Goal: Check status: Check status

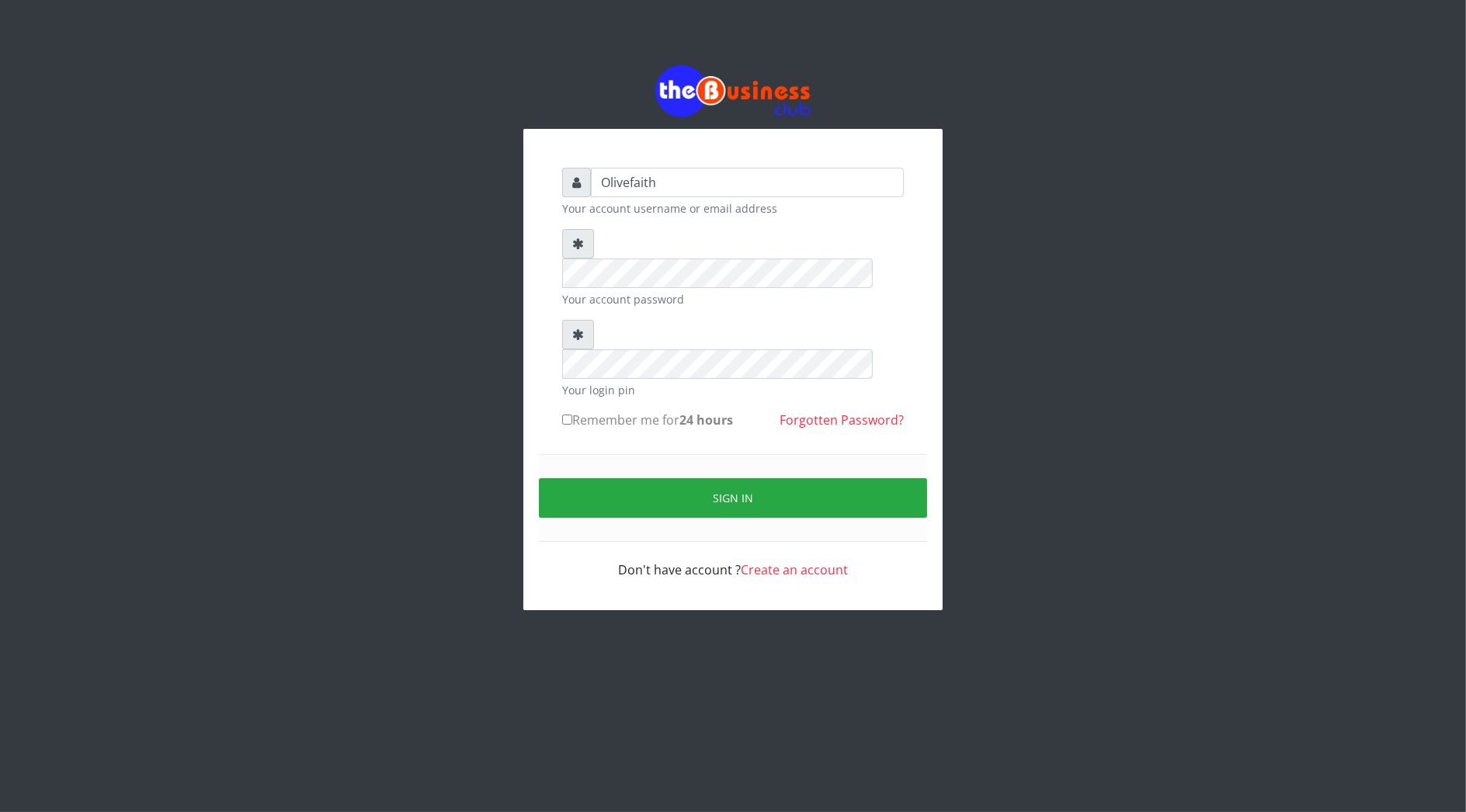
type input "Olivefaith"
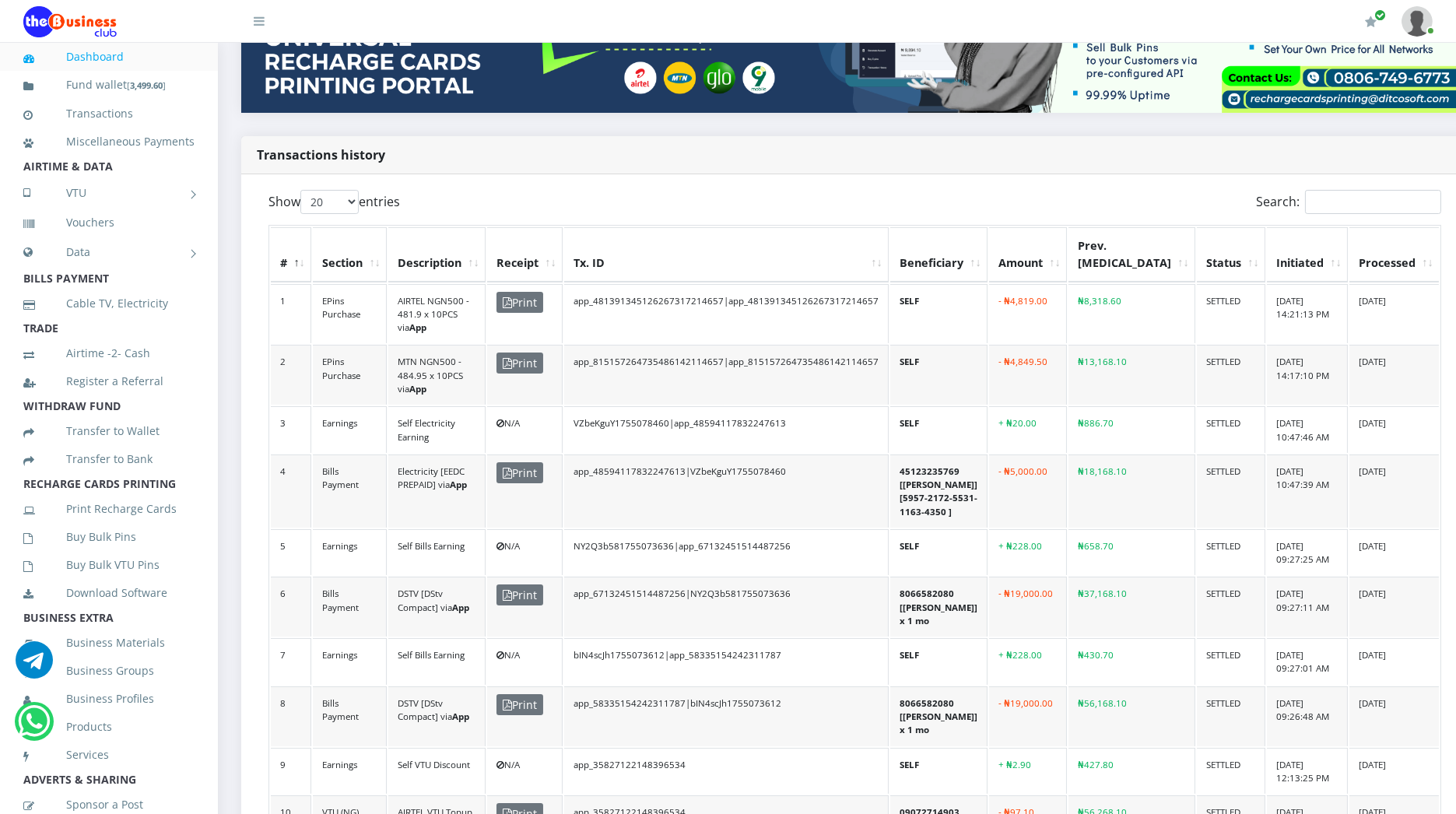
scroll to position [298, 0]
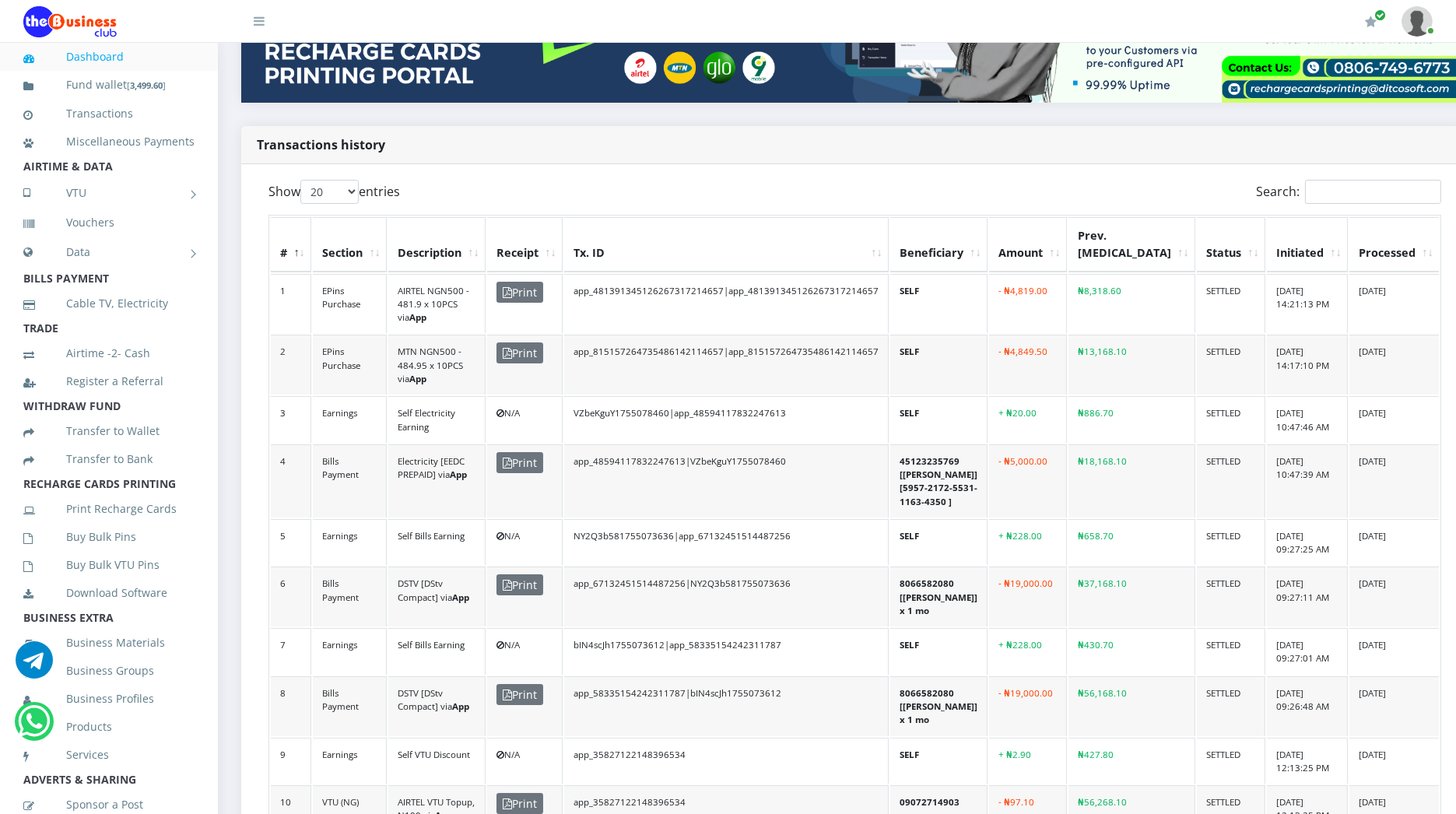
click at [1052, 566] on td "- ₦19,000.00" at bounding box center [1028, 596] width 78 height 60
drag, startPoint x: 1052, startPoint y: 542, endPoint x: 1036, endPoint y: 549, distance: 17.5
click at [1036, 566] on td "- ₦19,000.00" at bounding box center [1028, 596] width 78 height 60
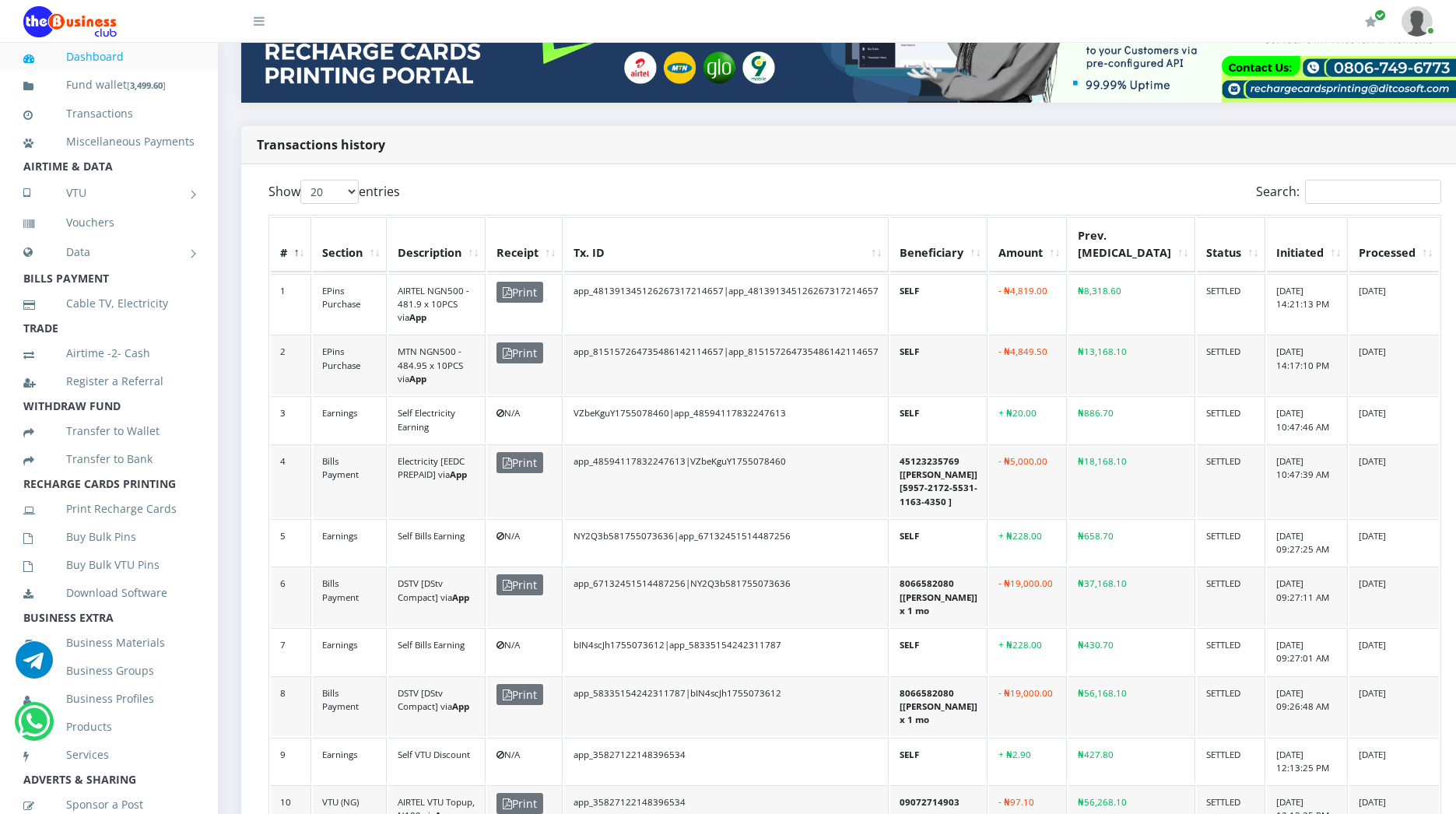
click at [1031, 566] on td "- ₦19,000.00" at bounding box center [1028, 596] width 78 height 60
drag, startPoint x: 1030, startPoint y: 539, endPoint x: 1044, endPoint y: 551, distance: 18.4
click at [1044, 566] on td "- ₦19,000.00" at bounding box center [1028, 596] width 78 height 60
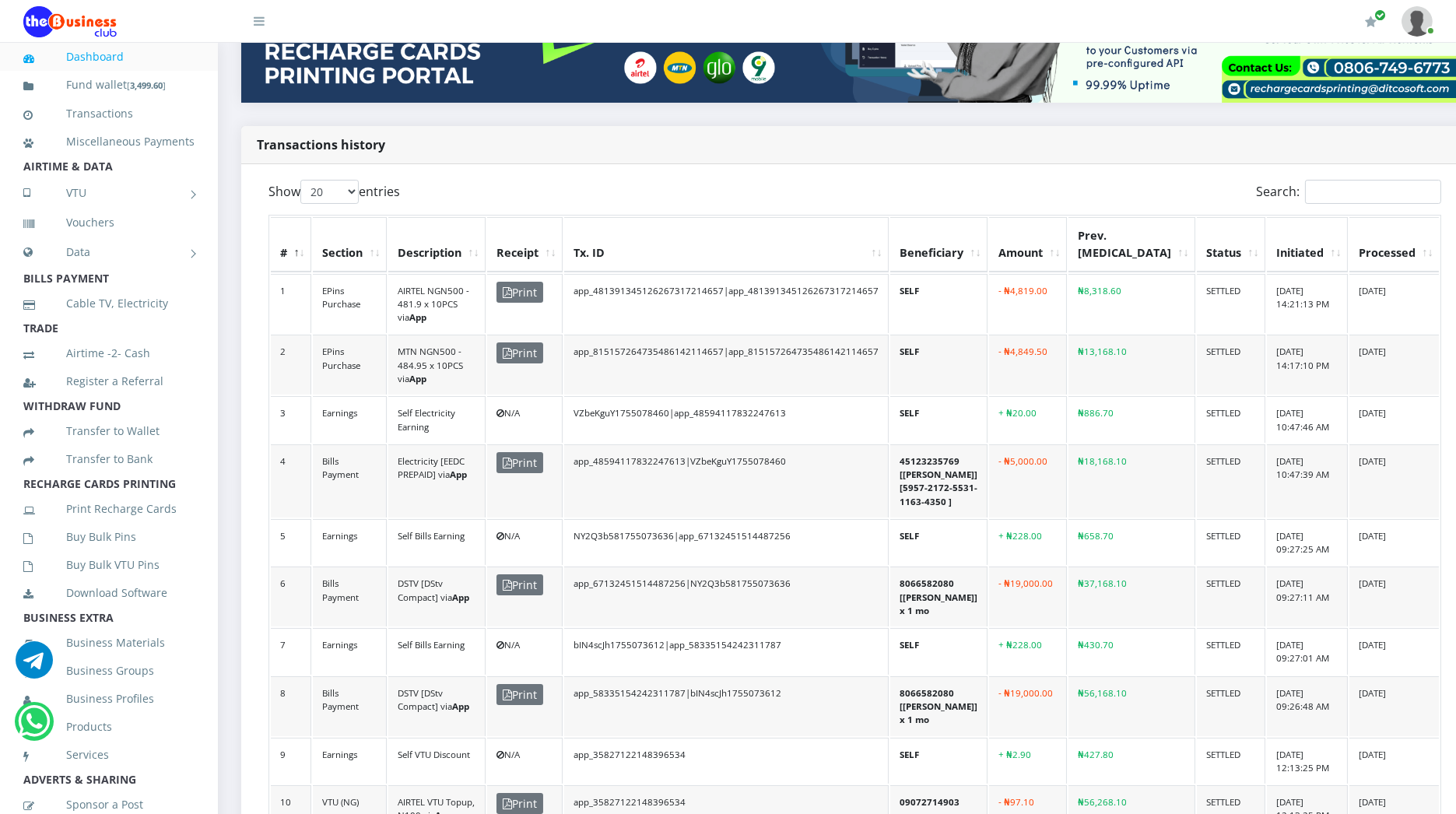
drag, startPoint x: 1044, startPoint y: 551, endPoint x: 1049, endPoint y: 643, distance: 92.1
click at [1049, 676] on td "- ₦19,000.00" at bounding box center [1028, 706] width 78 height 60
drag, startPoint x: 1049, startPoint y: 643, endPoint x: 1032, endPoint y: 639, distance: 17.5
click at [1032, 676] on td "- ₦19,000.00" at bounding box center [1028, 706] width 78 height 60
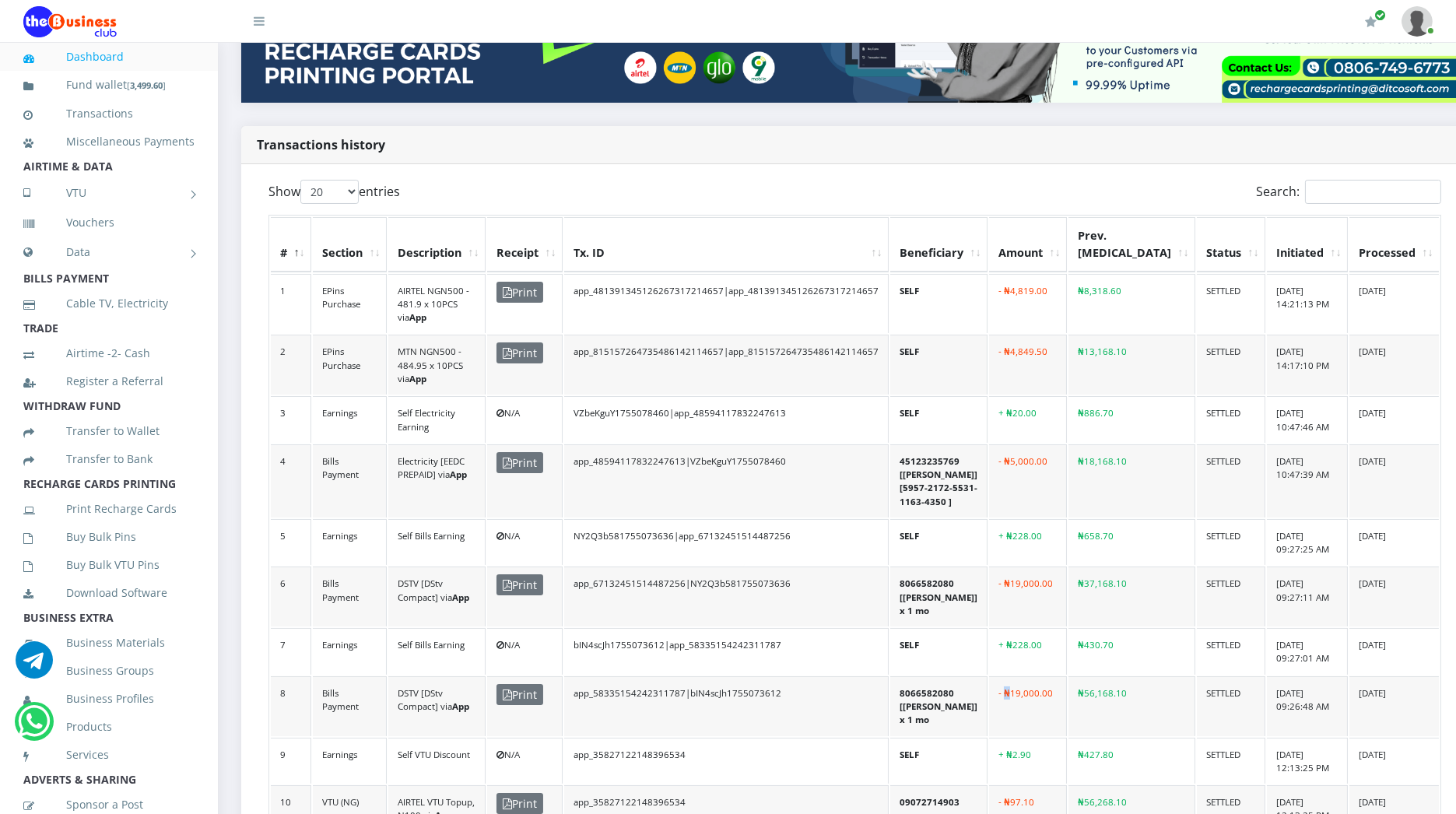
click at [1032, 676] on td "- ₦19,000.00" at bounding box center [1028, 706] width 78 height 60
drag, startPoint x: 1032, startPoint y: 639, endPoint x: 990, endPoint y: 601, distance: 56.6
click at [987, 628] on td "SELF" at bounding box center [939, 651] width 97 height 47
click at [1051, 444] on td "- ₦5,000.00" at bounding box center [1028, 480] width 78 height 73
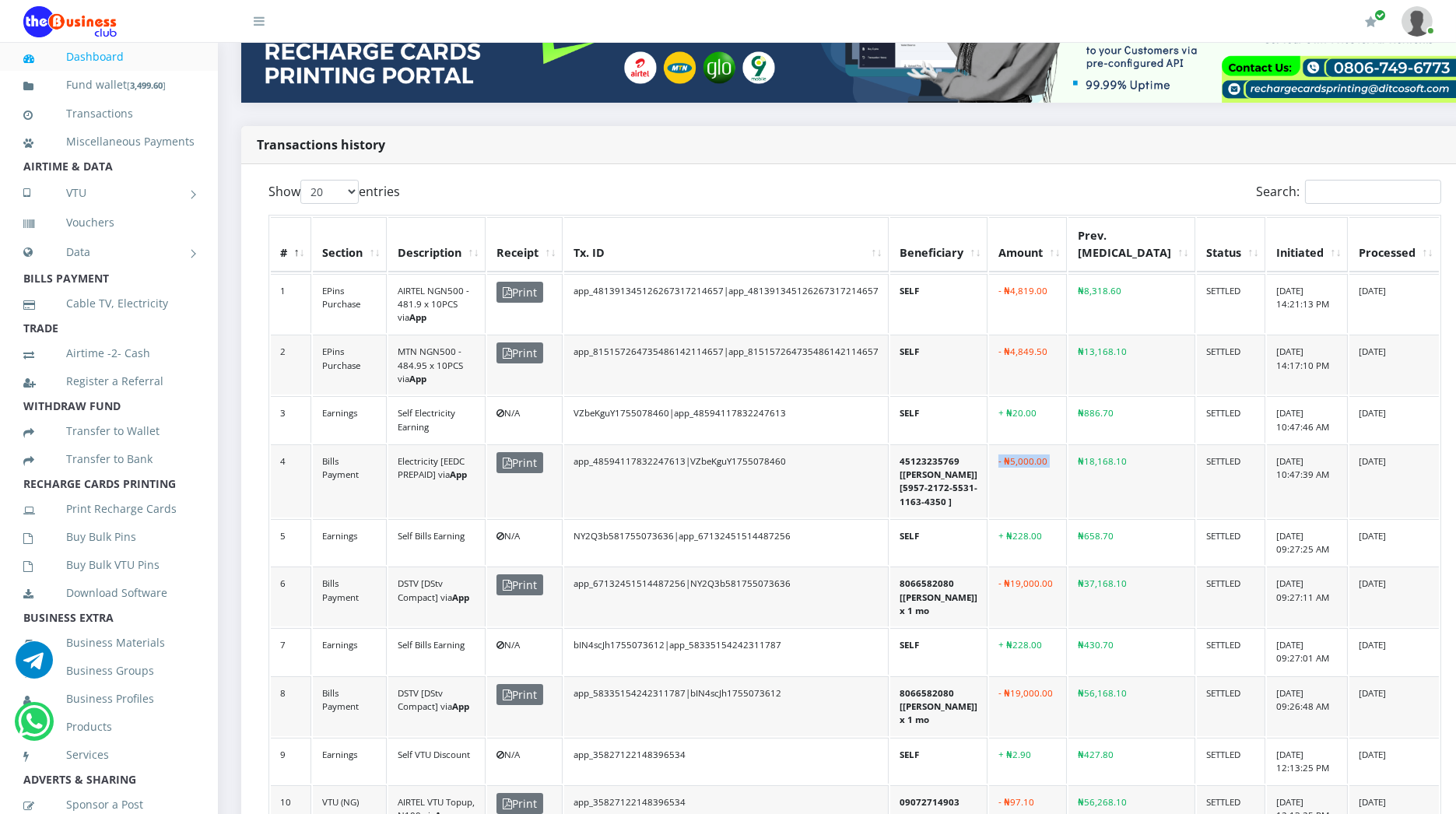
click at [1051, 444] on td "- ₦5,000.00" at bounding box center [1028, 480] width 78 height 73
click at [1042, 444] on td "- ₦5,000.00" at bounding box center [1028, 480] width 78 height 73
drag, startPoint x: 1042, startPoint y: 422, endPoint x: 977, endPoint y: 438, distance: 66.9
click at [977, 444] on td "45123235769 [[PERSON_NAME]] [5957-2172-5531-1163-4350 ]" at bounding box center [939, 480] width 97 height 73
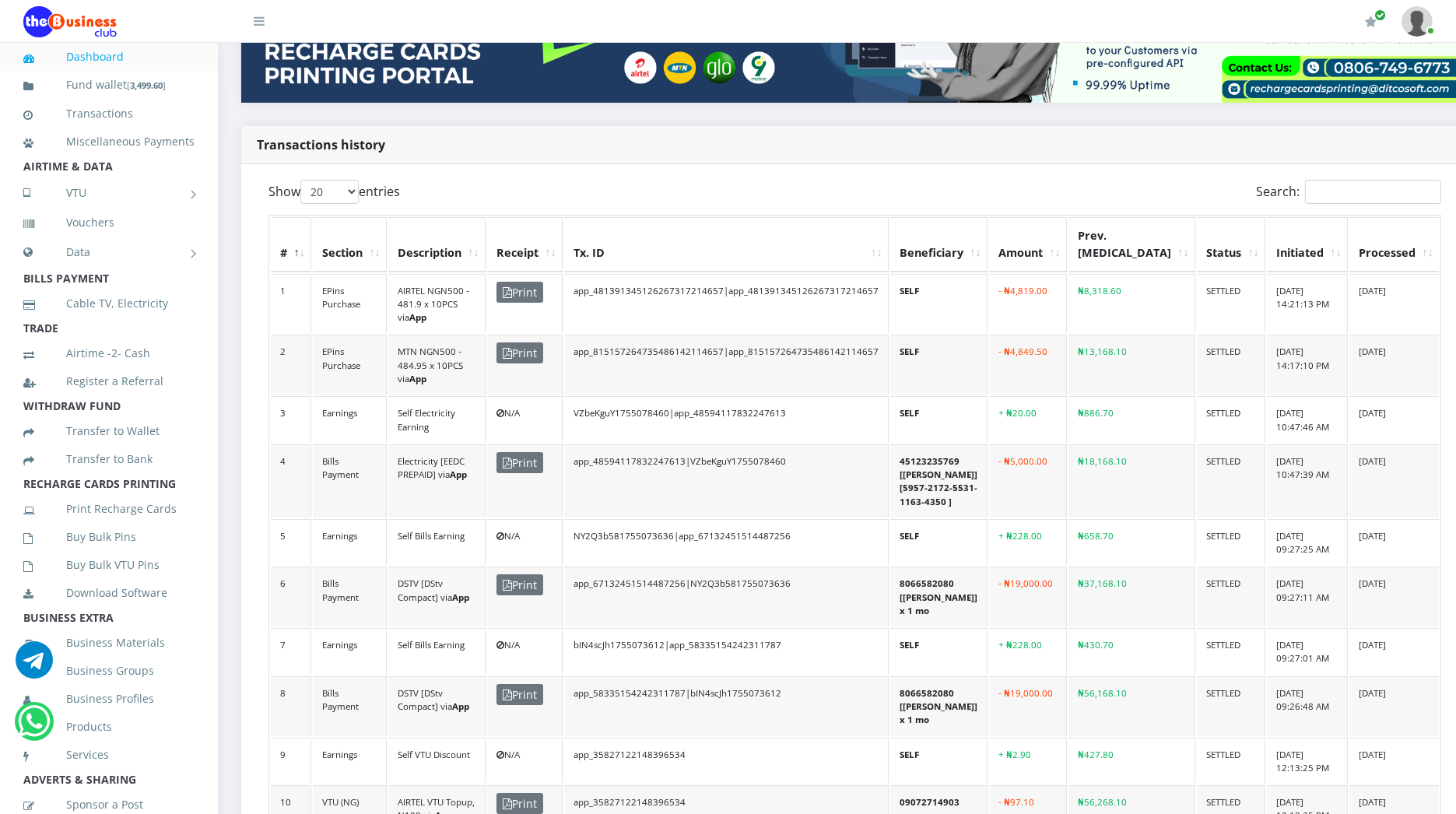
click at [977, 444] on td "45123235769 [[PERSON_NAME]] [5957-2172-5531-1163-4350 ]" at bounding box center [939, 480] width 97 height 73
drag, startPoint x: 977, startPoint y: 438, endPoint x: 971, endPoint y: 456, distance: 19.0
click at [971, 456] on td "45123235769 [[PERSON_NAME]] [5957-2172-5531-1163-4350 ]" at bounding box center [939, 480] width 97 height 73
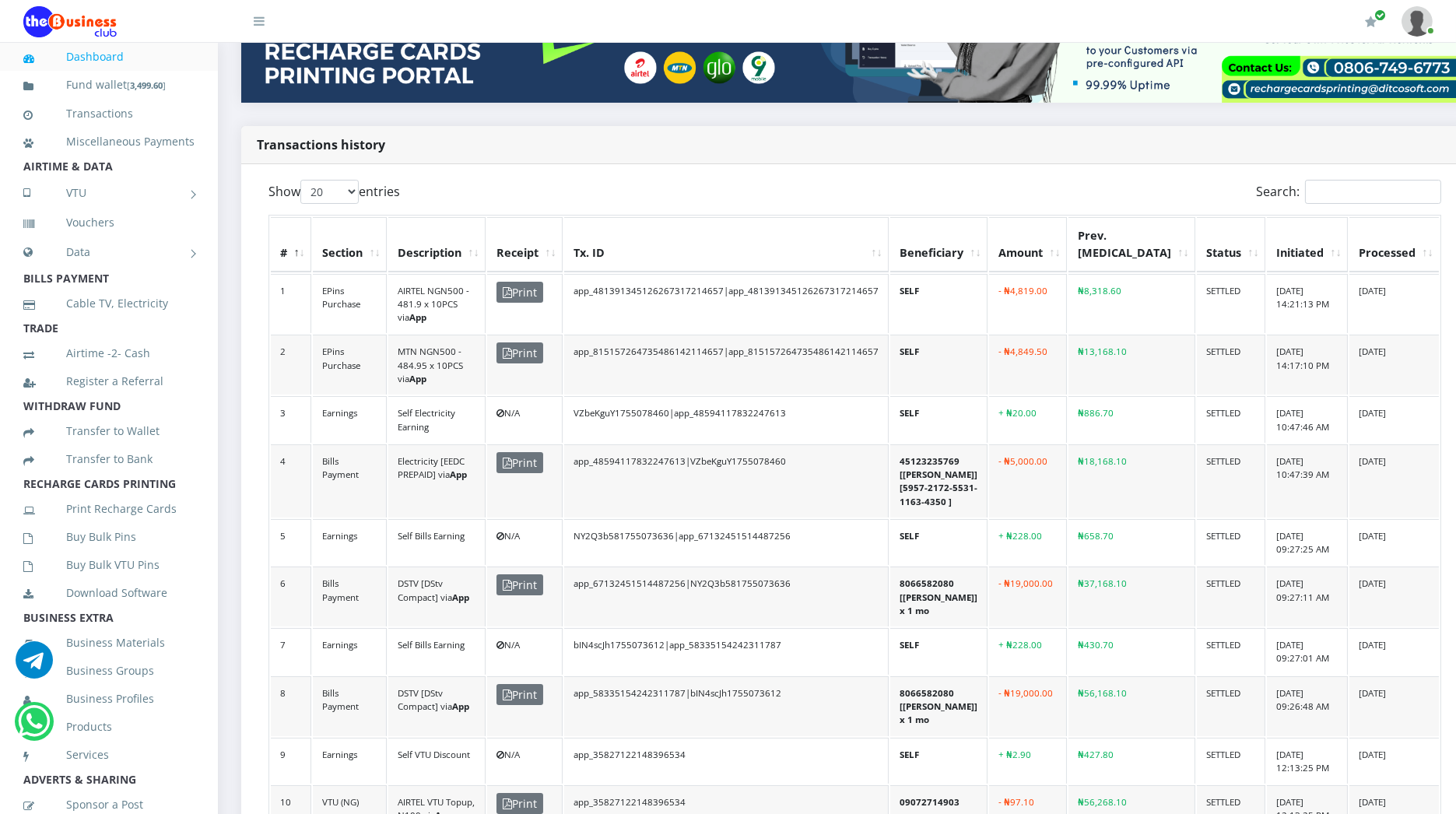
drag, startPoint x: 971, startPoint y: 456, endPoint x: 945, endPoint y: 447, distance: 27.5
click at [945, 447] on td "45123235769 [[PERSON_NAME]] [5957-2172-5531-1163-4350 ]" at bounding box center [939, 480] width 97 height 73
click at [1132, 628] on td "₦430.70" at bounding box center [1132, 651] width 127 height 47
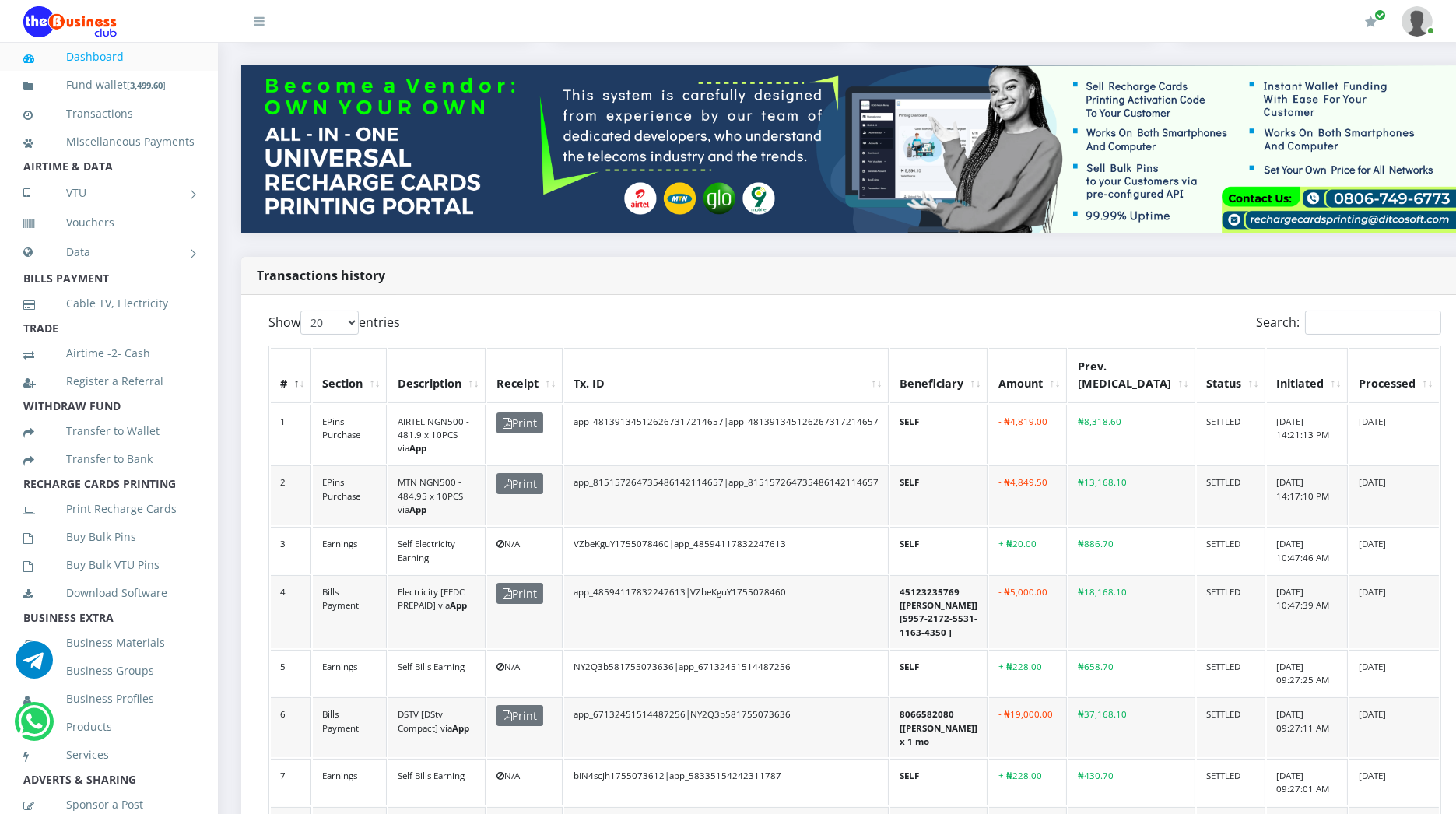
scroll to position [0, 0]
